Goal: Task Accomplishment & Management: Use online tool/utility

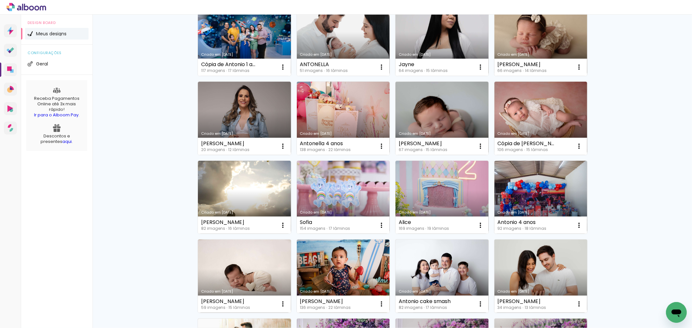
scroll to position [468, 0]
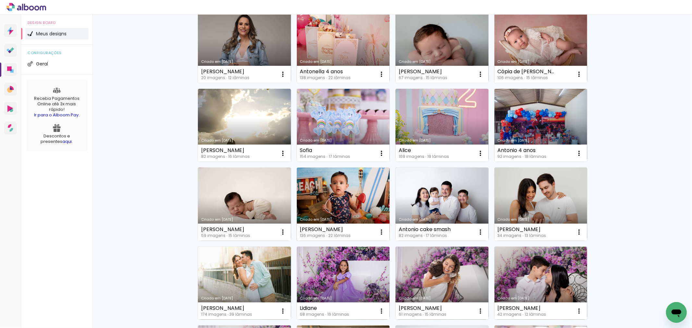
click at [362, 182] on link "Criado em [DATE]" at bounding box center [343, 204] width 93 height 73
